Goal: Task Accomplishment & Management: Manage account settings

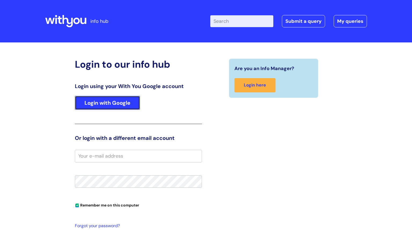
click at [120, 105] on link "Login with Google" at bounding box center [107, 103] width 65 height 14
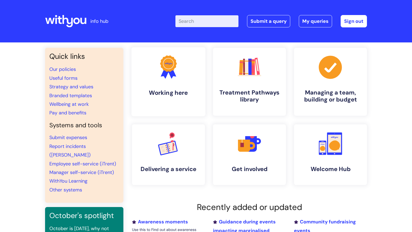
click at [157, 66] on icon ".cls-1{fill:#f89b22;}.cls-1,.cls-2,.cls-3{stroke-width:0px;}.cls-2{fill:#2d3cff…" at bounding box center [168, 67] width 27 height 27
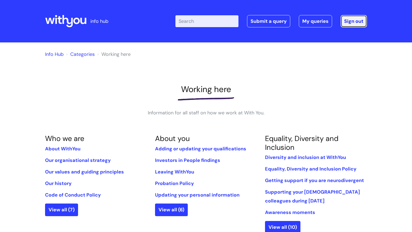
click at [356, 19] on link "Sign out" at bounding box center [354, 21] width 26 height 12
